Goal: Task Accomplishment & Management: Complete application form

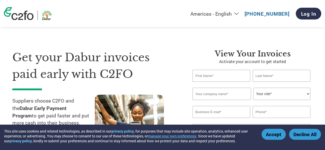
click at [202, 79] on input "text" at bounding box center [220, 76] width 57 height 12
type input "[PERSON_NAME]"
type input "Khemka"
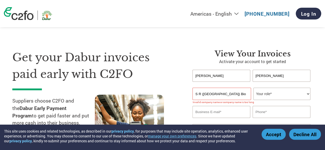
click at [203, 95] on input "S R (India) Bio Products" at bounding box center [221, 94] width 58 height 12
type input "S R India Bio Products"
click at [290, 95] on select "Your role* CFO Controller Credit Manager Finance Director Treasurer CEO Preside…" at bounding box center [281, 94] width 57 height 12
select select "OWNER_FOUNDER"
click at [253, 88] on select "Your role* CFO Controller Credit Manager Finance Director Treasurer CEO Preside…" at bounding box center [281, 94] width 57 height 12
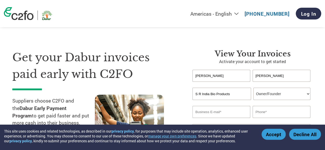
click at [270, 92] on select "Your role* CFO Controller Credit Manager Finance Director Treasurer CEO Preside…" at bounding box center [281, 94] width 57 height 12
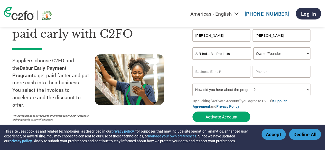
scroll to position [41, 0]
click at [226, 74] on input "email" at bounding box center [220, 71] width 57 height 12
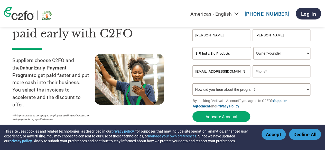
type input "srindiabioproducts@gmail.com"
type input "8851560948"
click at [302, 88] on select "How did you hear about the program? Received a letter Email Social Media Online…" at bounding box center [251, 89] width 118 height 12
select select "Email"
click at [192, 84] on select "How did you hear about the program? Received a letter Email Social Media Online…" at bounding box center [251, 89] width 118 height 12
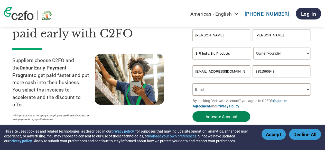
click at [224, 116] on button "Activate Account" at bounding box center [221, 116] width 58 height 11
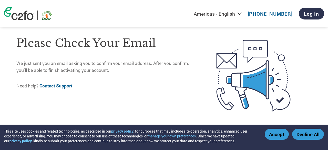
click at [281, 135] on button "Accept" at bounding box center [277, 134] width 24 height 11
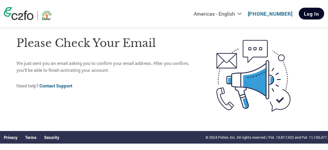
click at [311, 17] on link "Log In" at bounding box center [311, 14] width 25 height 12
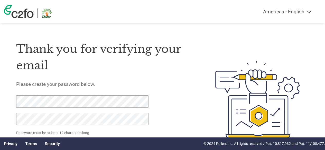
scroll to position [28, 0]
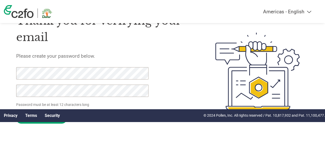
click at [16, 114] on input "Set Password" at bounding box center [41, 119] width 51 height 10
click input "Set Password" at bounding box center [41, 119] width 51 height 10
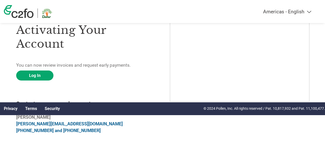
scroll to position [36, 0]
